Goal: Use online tool/utility

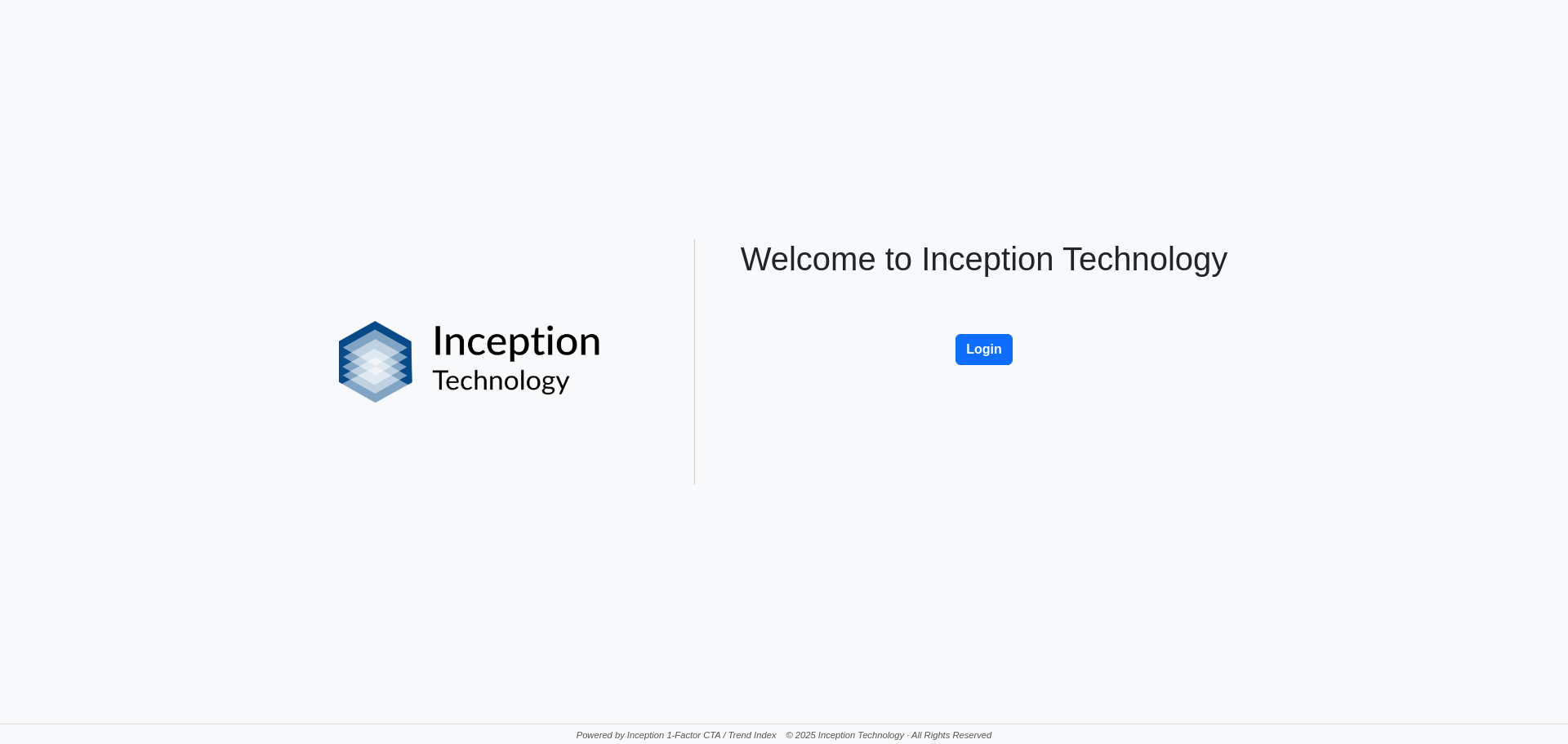
click at [1014, 328] on div "Welcome to Inception Technology Login" at bounding box center [984, 362] width 539 height 245
click at [1010, 338] on button "Login" at bounding box center [984, 349] width 57 height 31
click at [987, 352] on button "Login" at bounding box center [984, 349] width 57 height 31
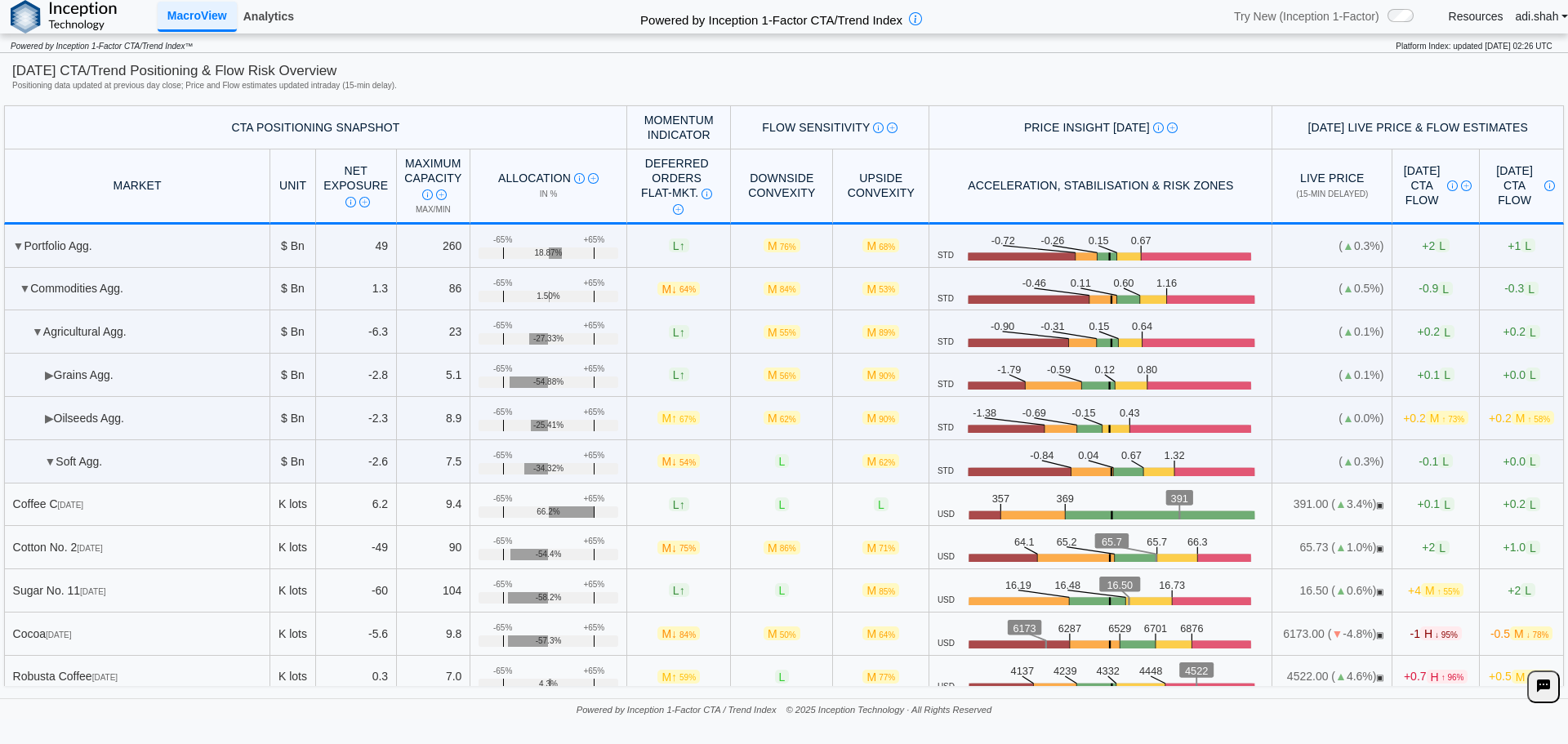
click at [255, 7] on link "Analytics" at bounding box center [269, 17] width 64 height 28
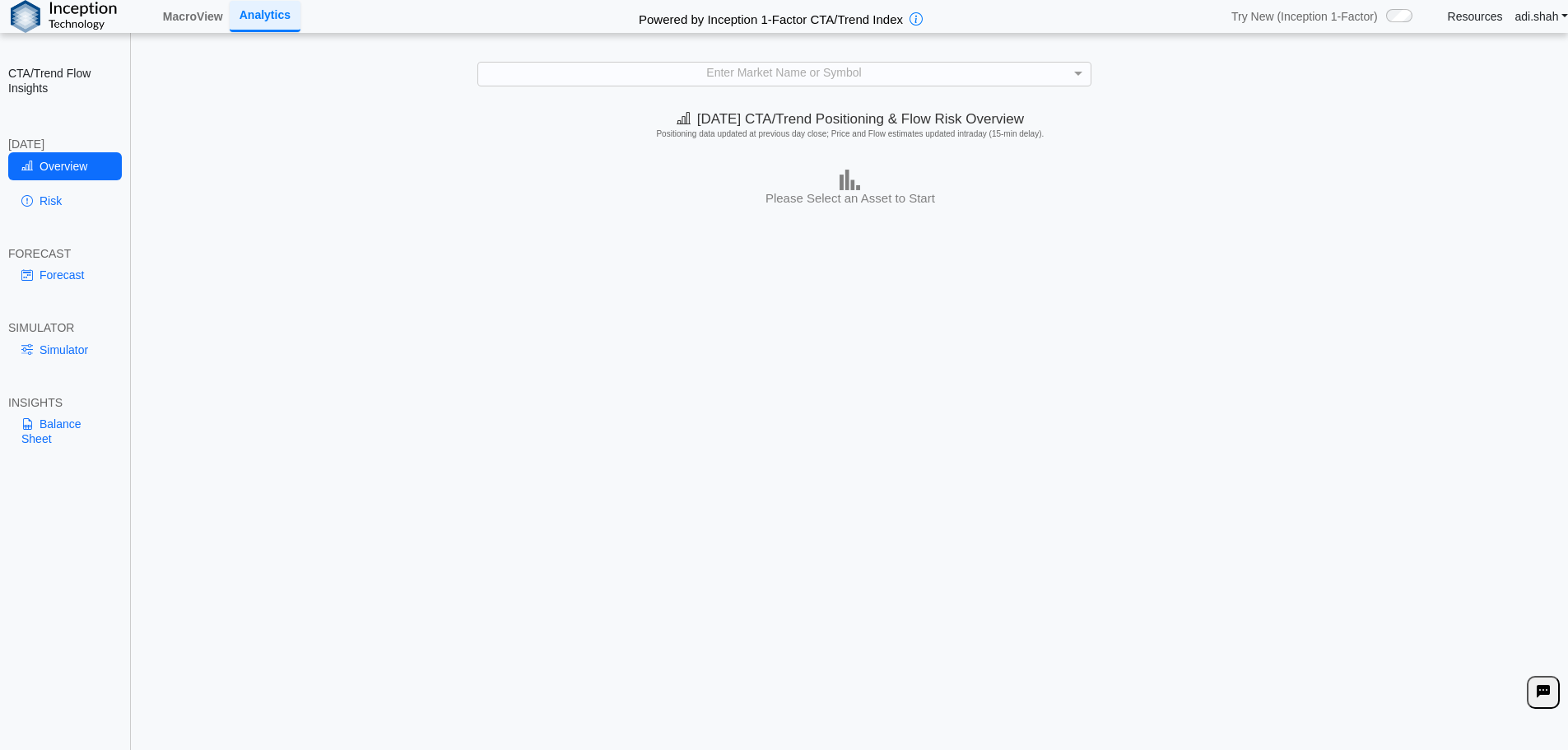
click at [617, 89] on div "**********" at bounding box center [784, 388] width 1568 height 775
click at [624, 80] on div "Enter Market Name or Symbol" at bounding box center [784, 73] width 612 height 23
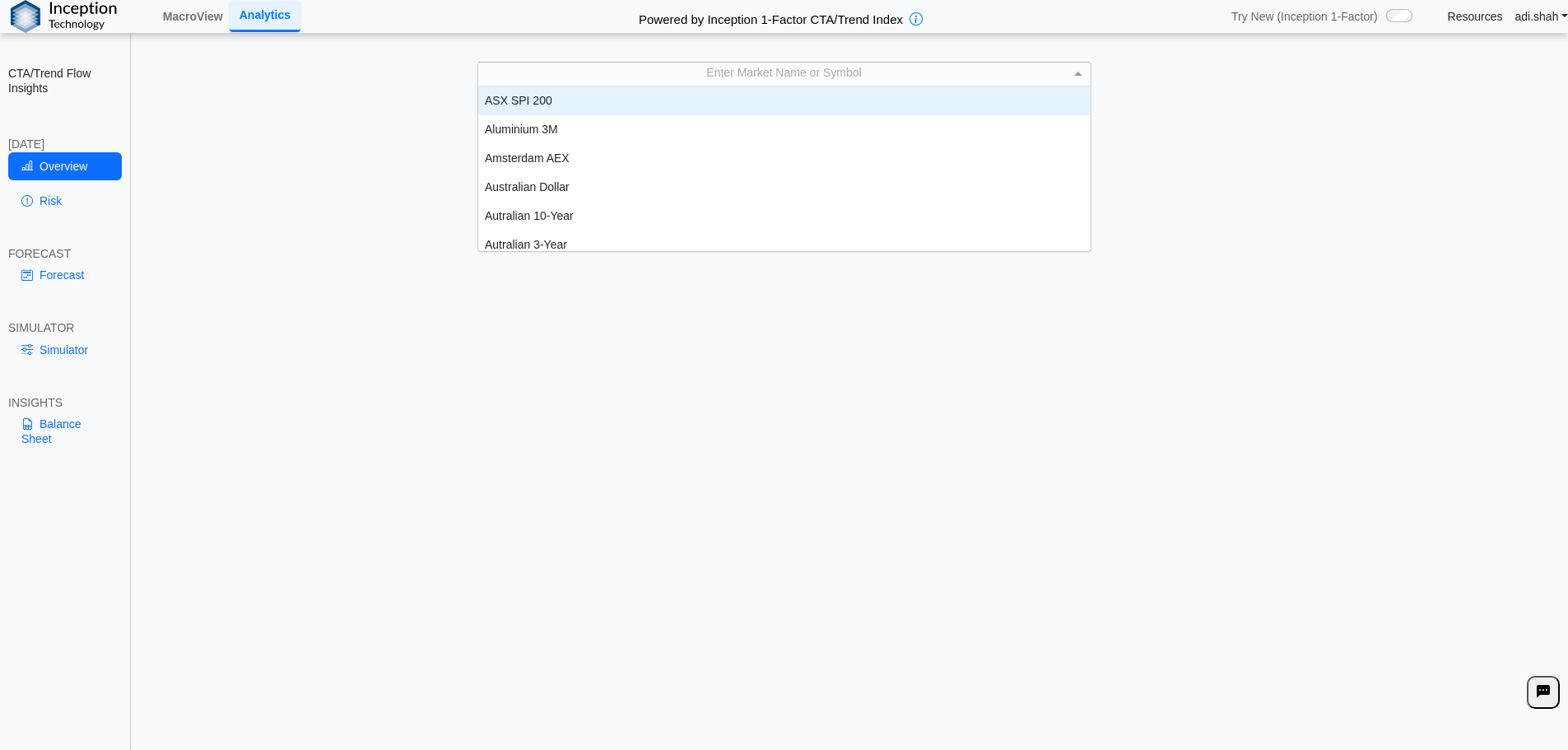
scroll to position [152, 600]
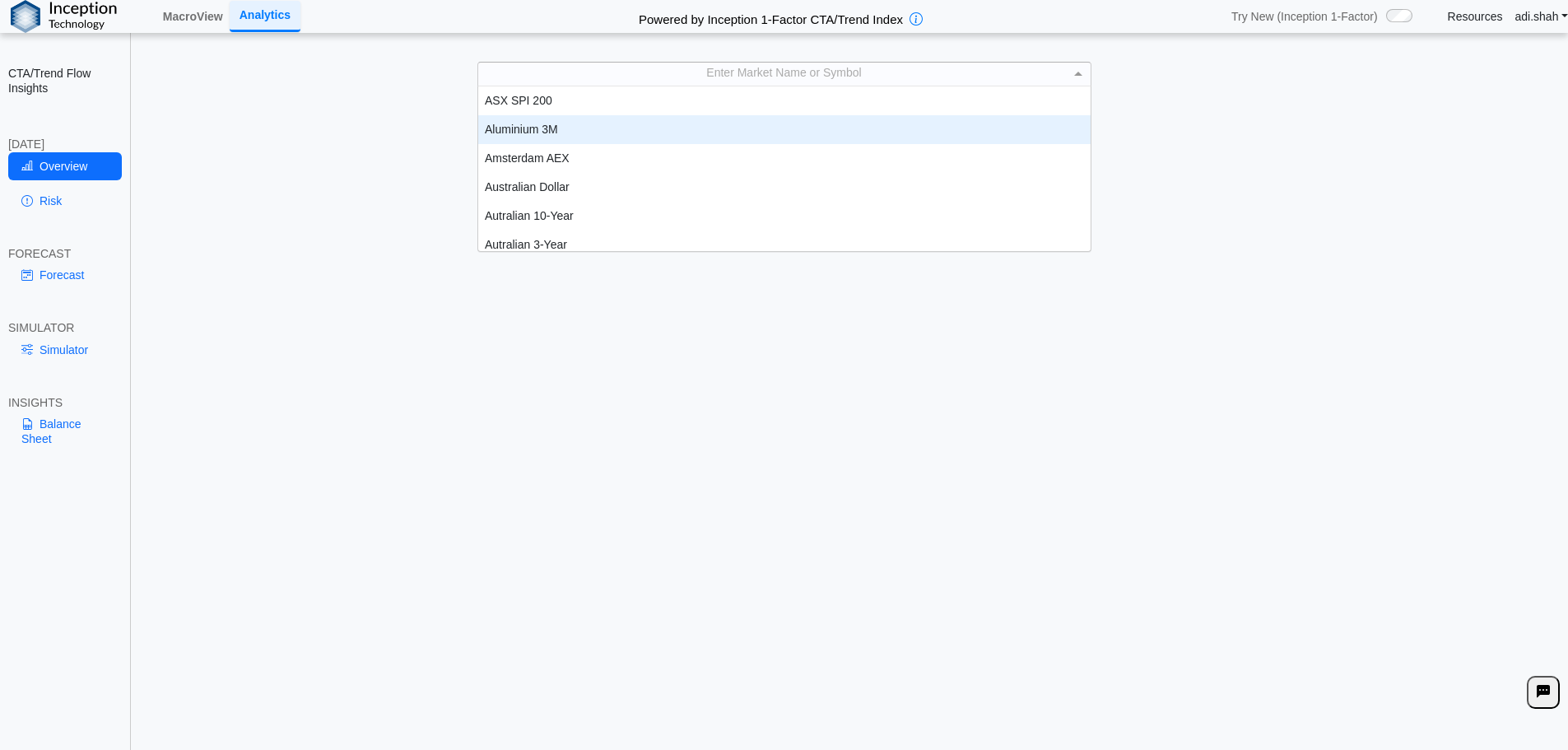
click at [43, 205] on link "Risk" at bounding box center [65, 201] width 114 height 28
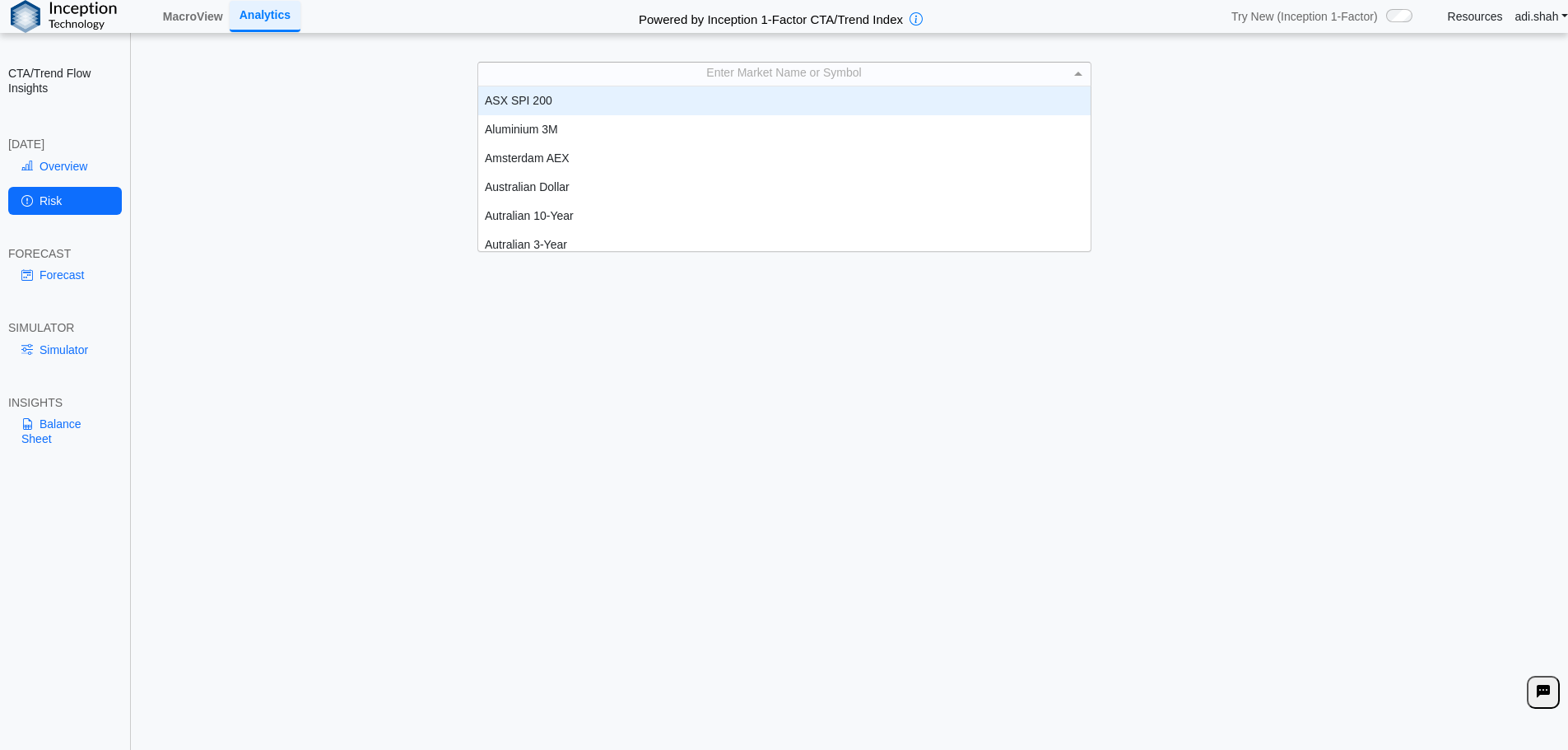
click at [842, 66] on div "Enter Market Name or Symbol" at bounding box center [784, 73] width 612 height 23
type input "**"
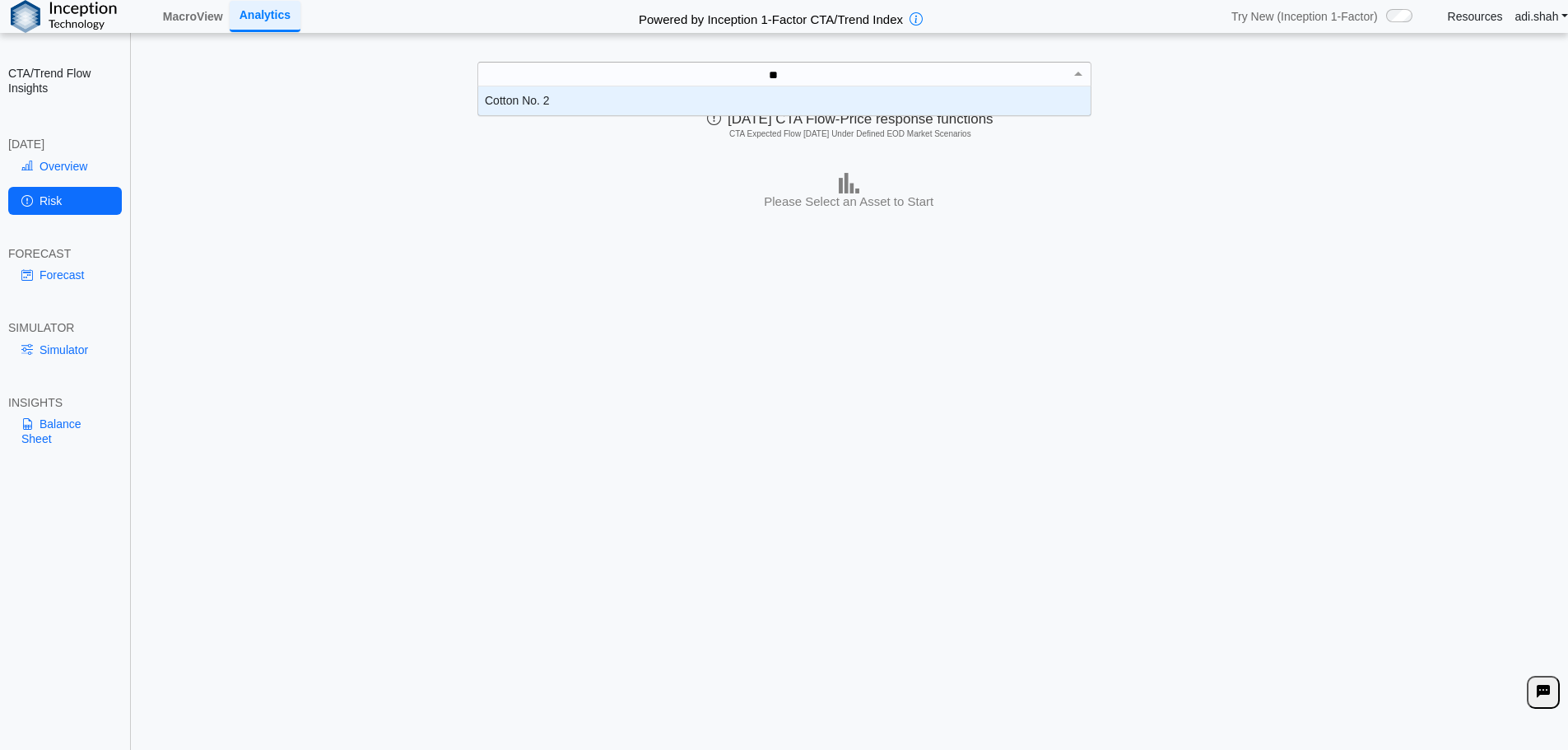
scroll to position [17, 600]
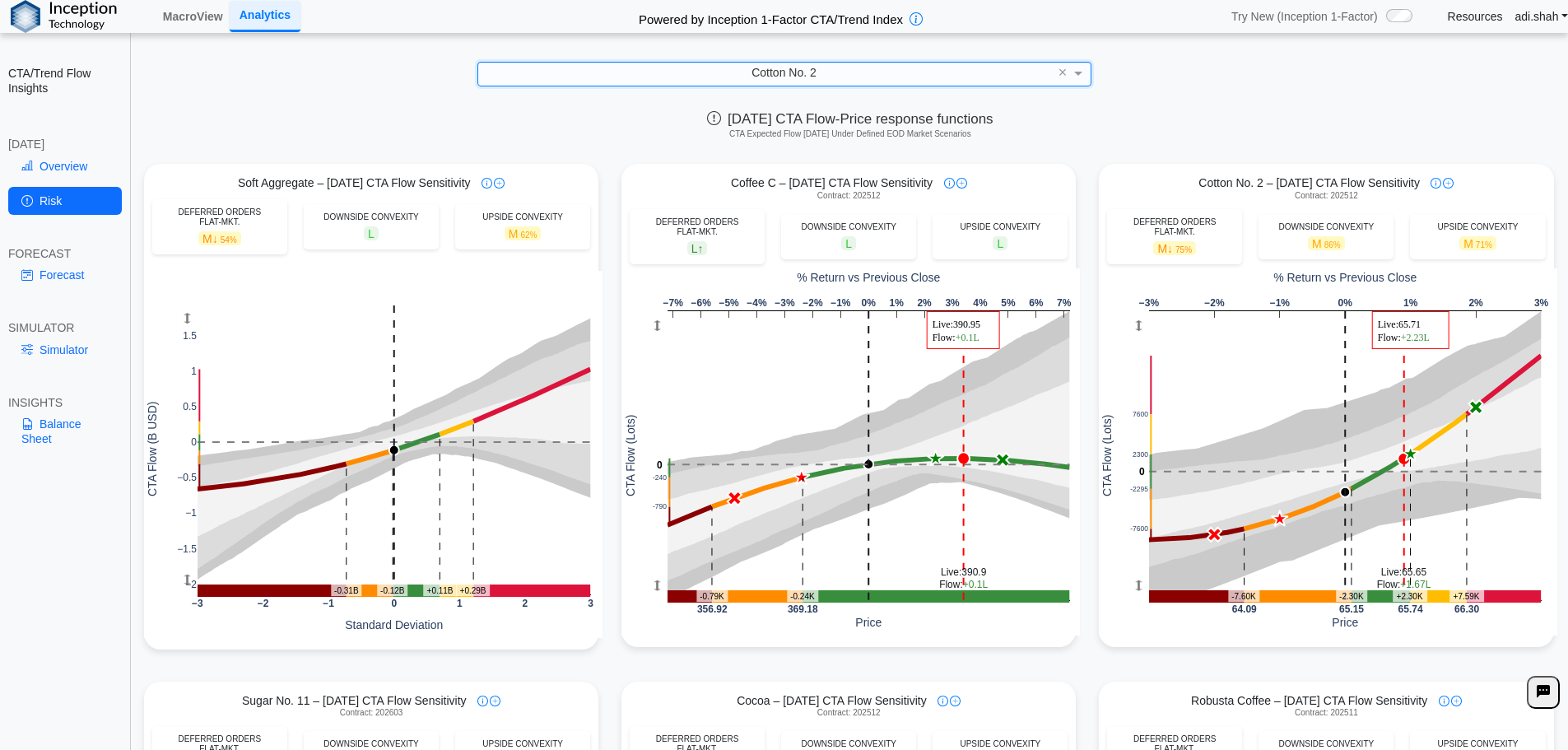
click at [682, 189] on div "Coffee C – [DATE] CTA Flow Sensitivity" at bounding box center [849, 183] width 454 height 15
